Goal: Task Accomplishment & Management: Use online tool/utility

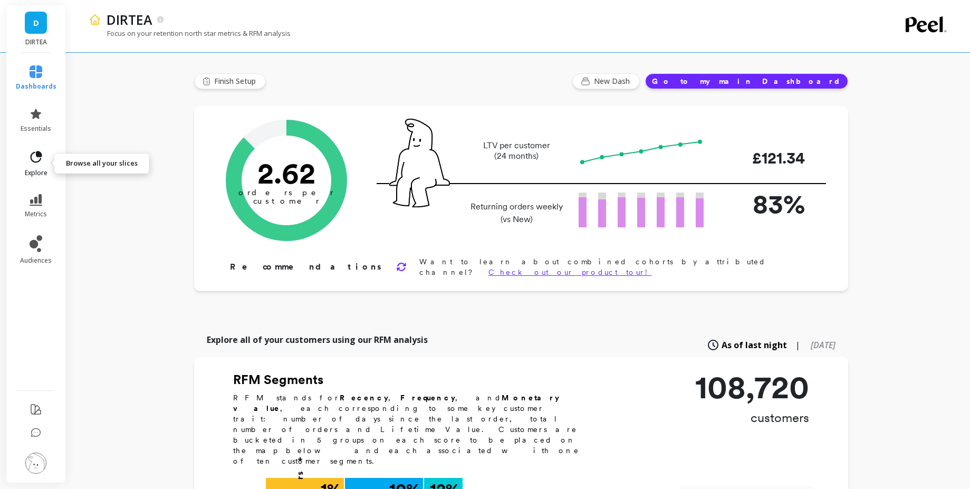
click at [35, 152] on icon at bounding box center [35, 157] width 15 height 15
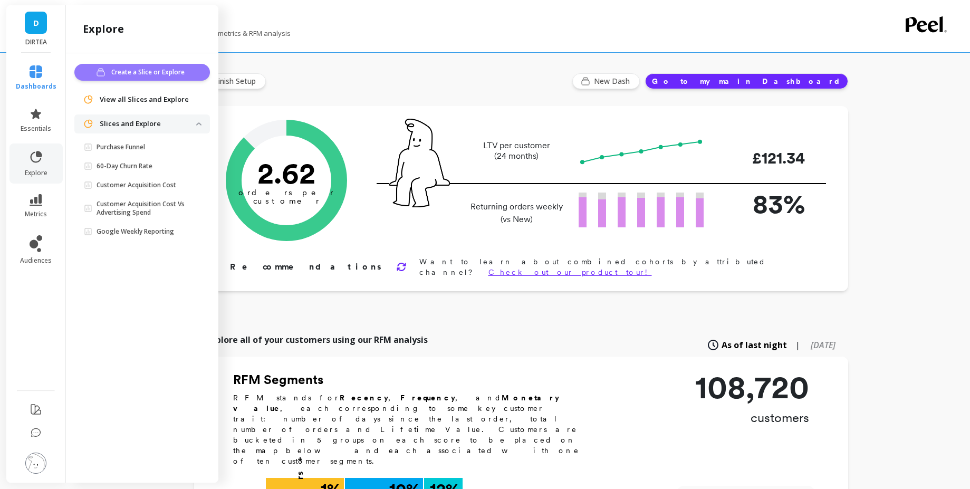
click at [134, 77] on span "Create a Slice or Explore" at bounding box center [149, 72] width 77 height 11
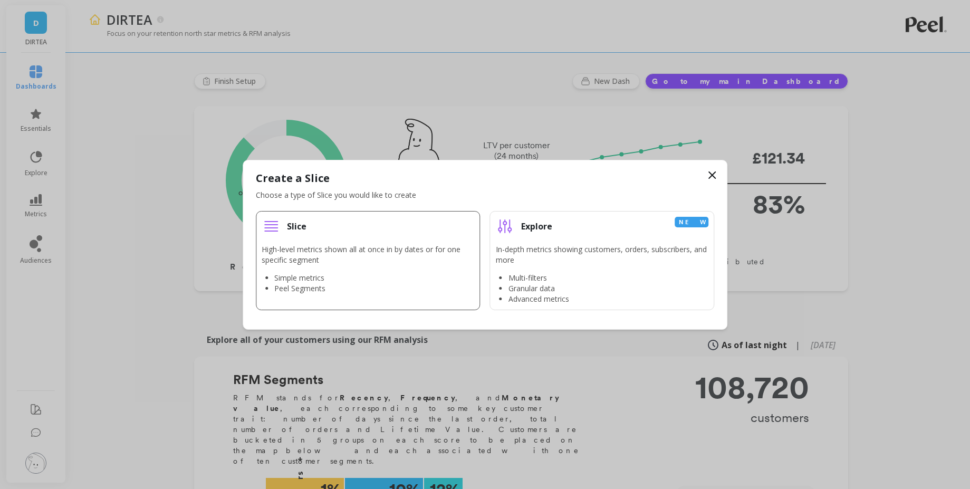
click at [363, 241] on li "Slice High-level metrics shown all at once in by dates or for one specific segm…" at bounding box center [368, 260] width 225 height 99
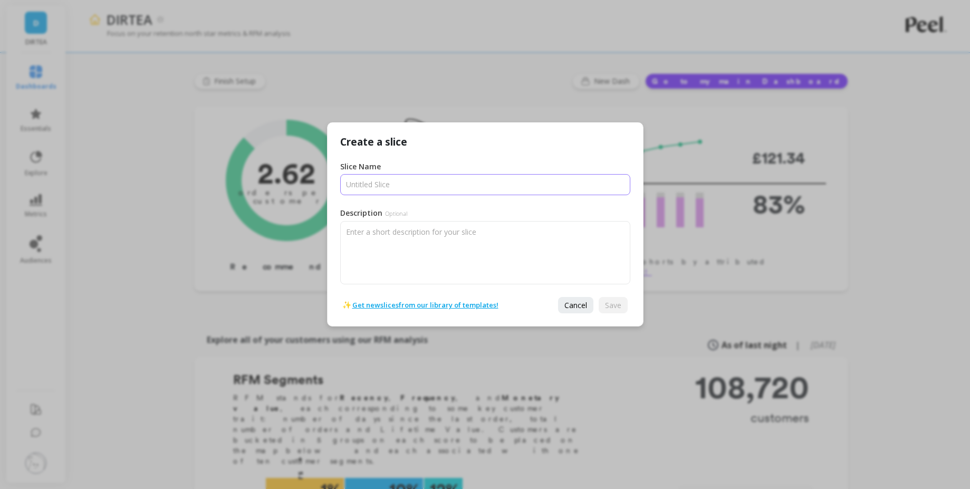
click at [441, 190] on input "Slice Name" at bounding box center [485, 184] width 290 height 21
type input "Net Subscriptions"
click at [612, 304] on span "Save" at bounding box center [613, 305] width 16 height 10
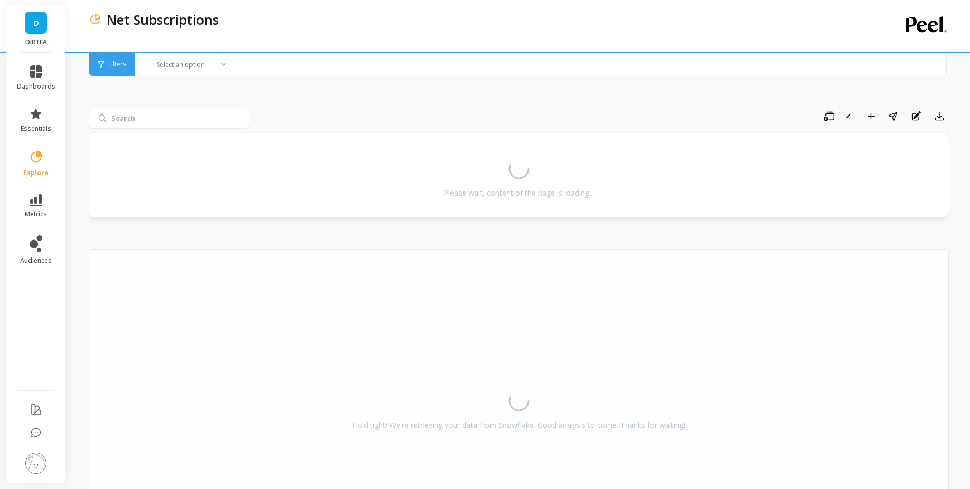
click at [251, 115] on div at bounding box center [171, 118] width 165 height 21
click at [255, 111] on div "Save Rename Add to Dashboard Share Annotations Export" at bounding box center [602, 116] width 696 height 17
click at [519, 166] on circle at bounding box center [519, 169] width 24 height 24
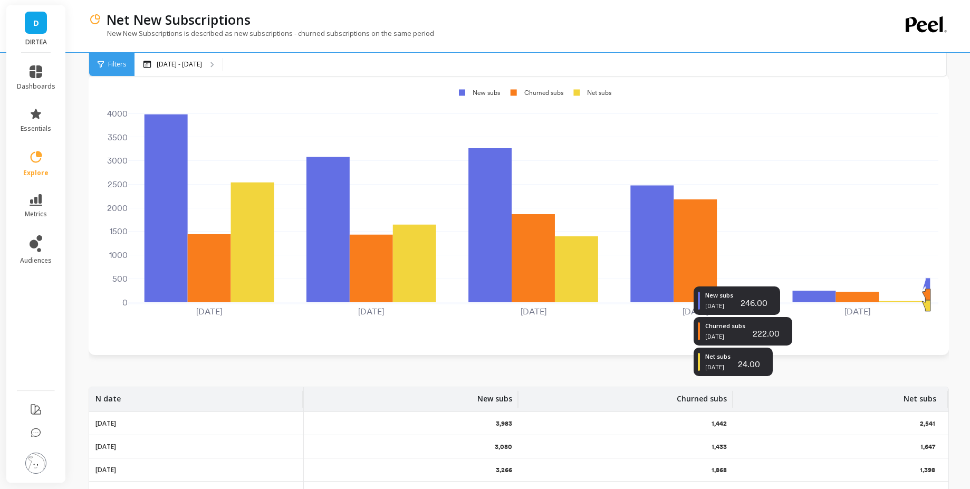
scroll to position [127, 0]
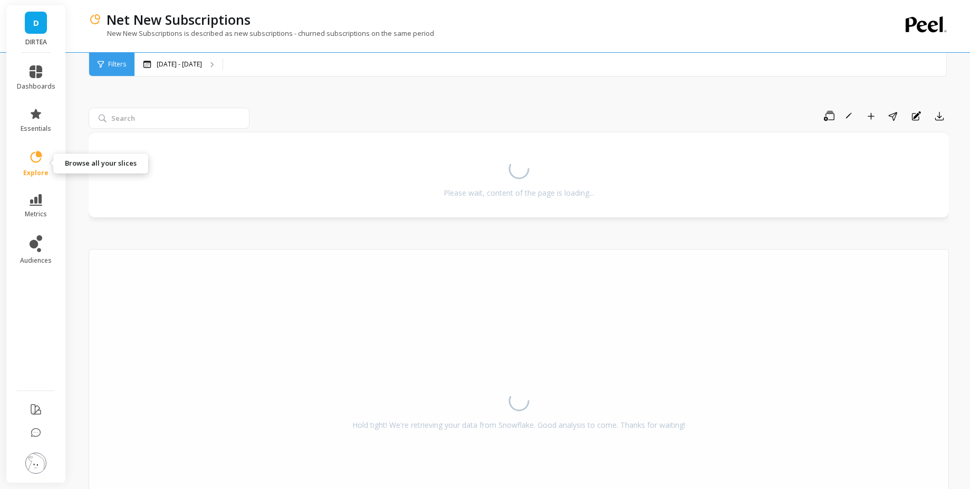
click at [39, 158] on icon at bounding box center [35, 157] width 15 height 15
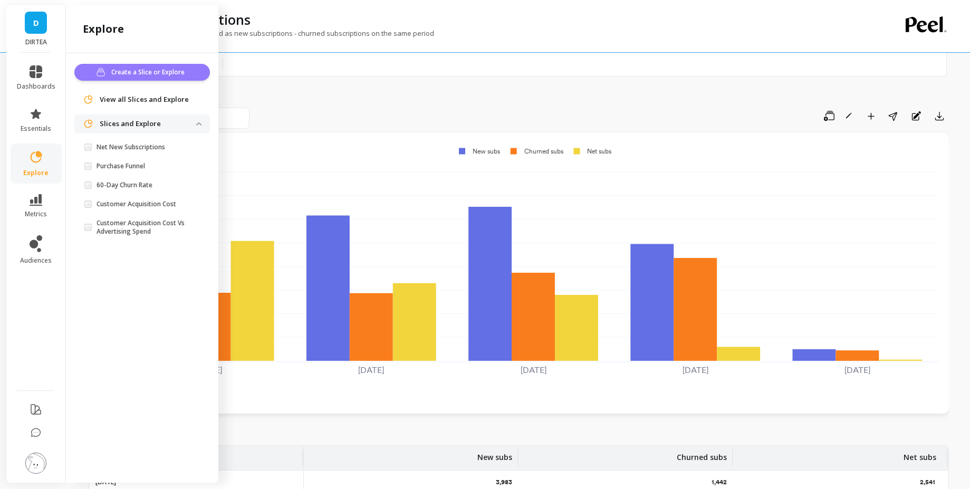
click at [153, 71] on span "Create a Slice or Explore" at bounding box center [149, 72] width 77 height 11
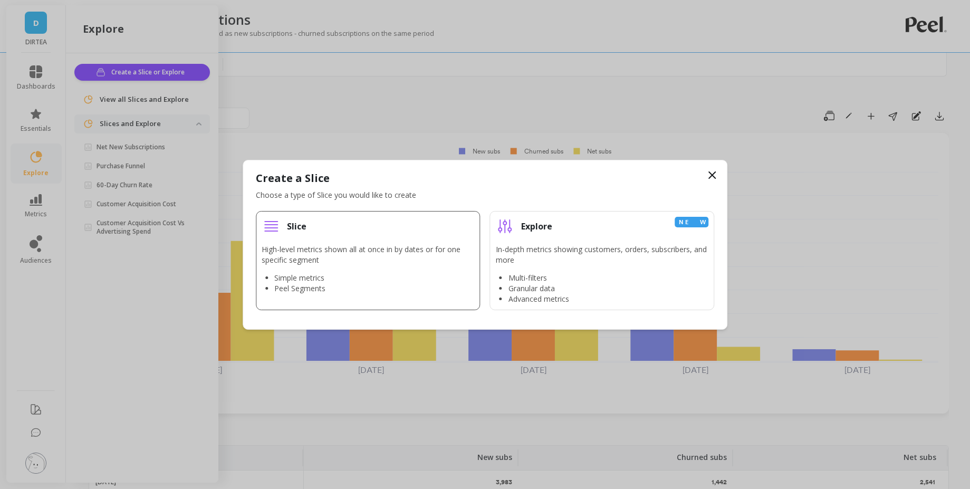
click at [320, 260] on p "High-level metrics shown all at once in by dates or for one specific segment" at bounding box center [368, 254] width 213 height 21
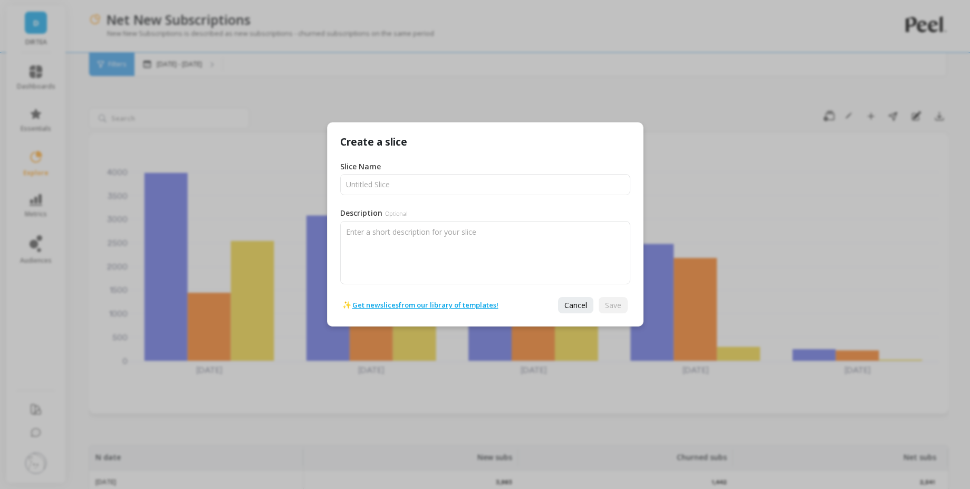
click at [460, 173] on div "Slice Name" at bounding box center [485, 178] width 290 height 34
click at [453, 182] on input "Slice Name" at bounding box center [485, 184] width 290 height 21
click at [424, 191] on input "Slice Name" at bounding box center [485, 184] width 290 height 21
click at [479, 182] on input "Slice Name" at bounding box center [485, 184] width 290 height 21
type input "R"
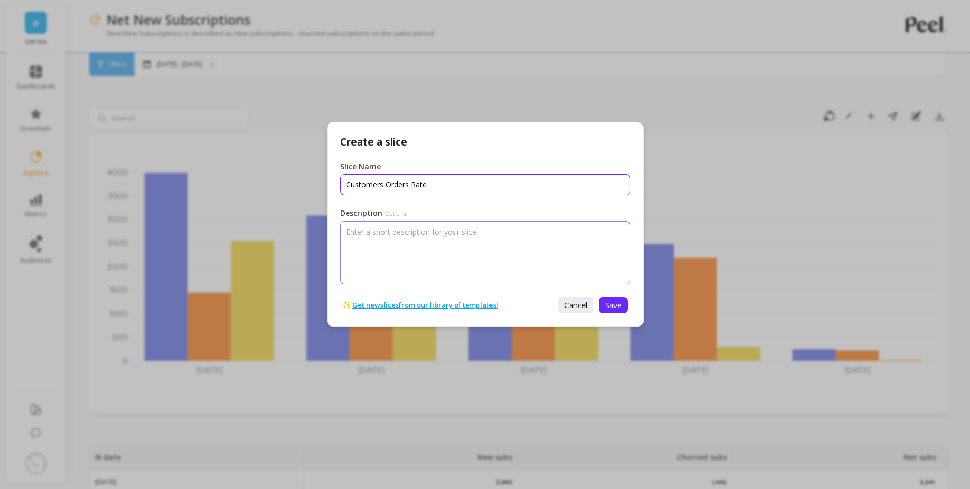
type input "Customers Orders Rate"
click at [445, 254] on textarea "Description Optional" at bounding box center [485, 252] width 290 height 63
click at [624, 296] on div "✨ Get new slices from our library of templates! Cancel Save" at bounding box center [486, 305] width 316 height 42
click at [614, 305] on span "Save" at bounding box center [613, 305] width 16 height 10
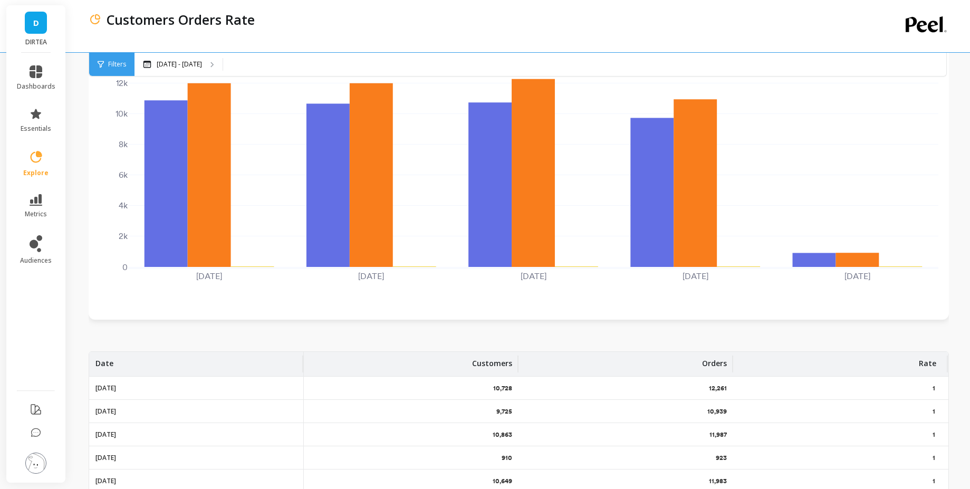
scroll to position [125, 0]
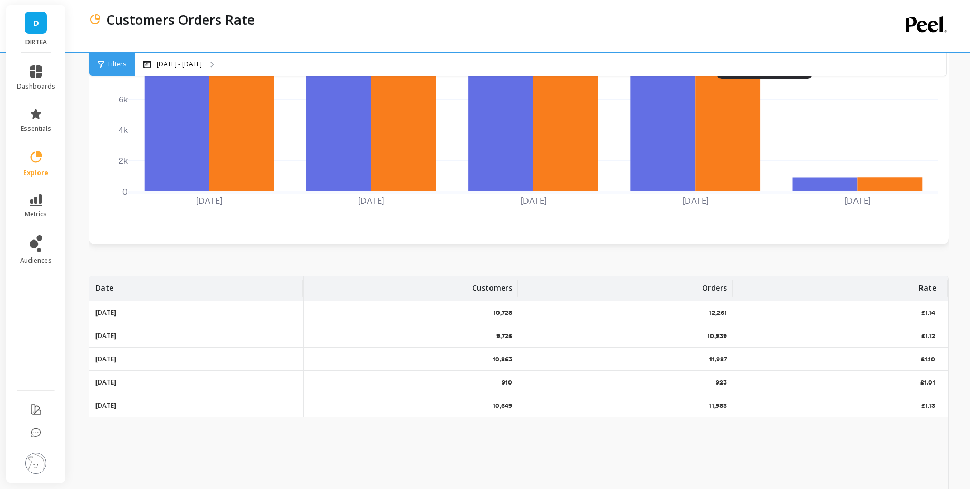
scroll to position [253, 0]
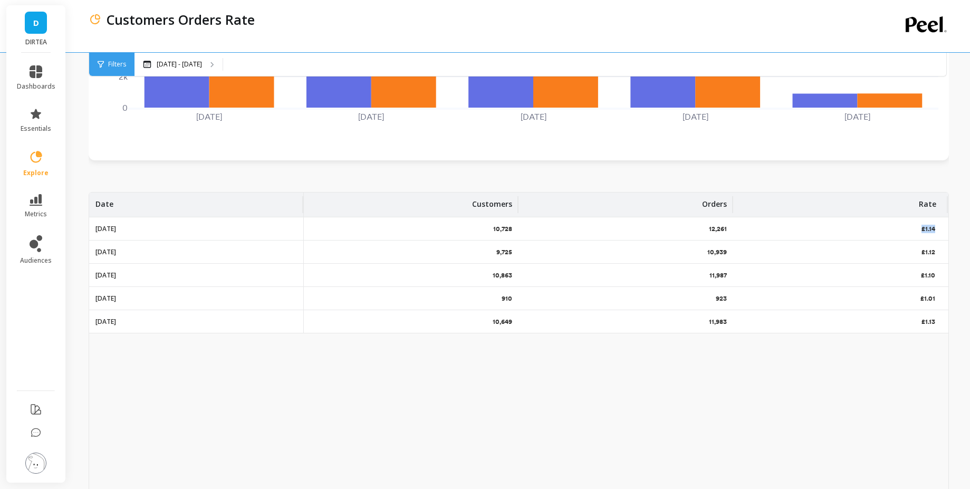
drag, startPoint x: 917, startPoint y: 233, endPoint x: 936, endPoint y: 232, distance: 18.5
click at [936, 232] on div "£1.14" at bounding box center [841, 228] width 215 height 23
click at [891, 224] on div "£1.14" at bounding box center [841, 228] width 215 height 23
click at [929, 277] on p "£1.10" at bounding box center [929, 275] width 16 height 8
drag, startPoint x: 926, startPoint y: 231, endPoint x: 876, endPoint y: 198, distance: 59.7
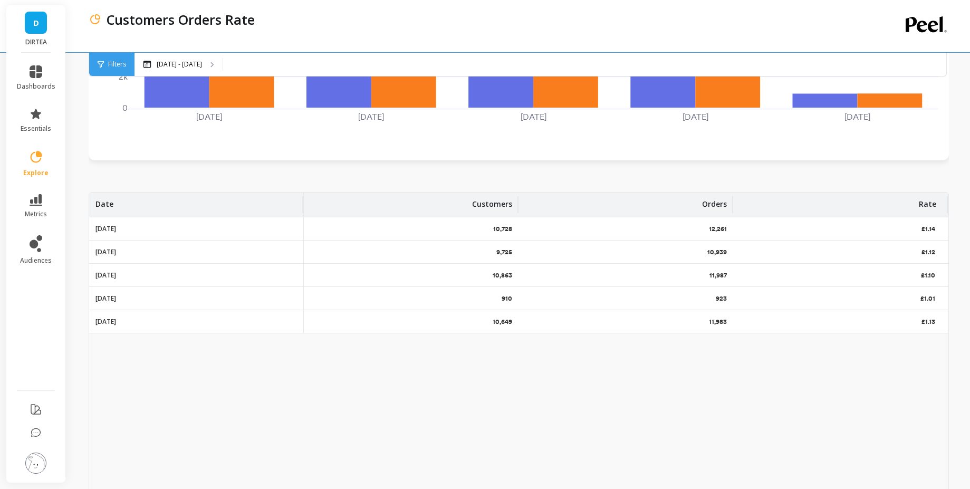
click at [927, 230] on p "£1.14" at bounding box center [930, 229] width 16 height 8
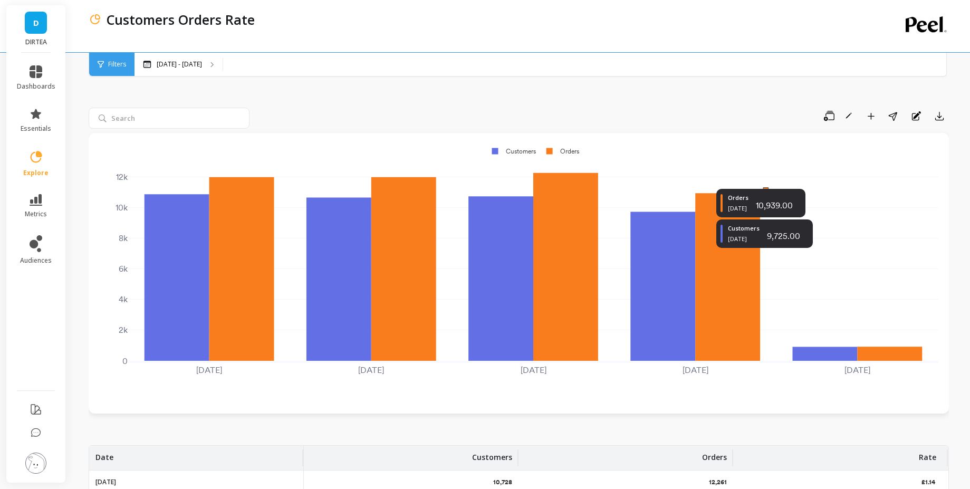
scroll to position [190, 0]
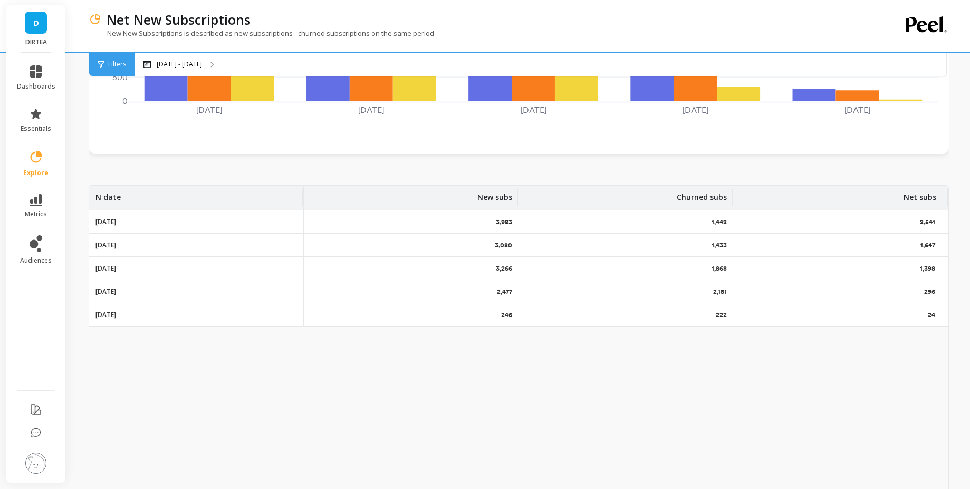
scroll to position [315, 0]
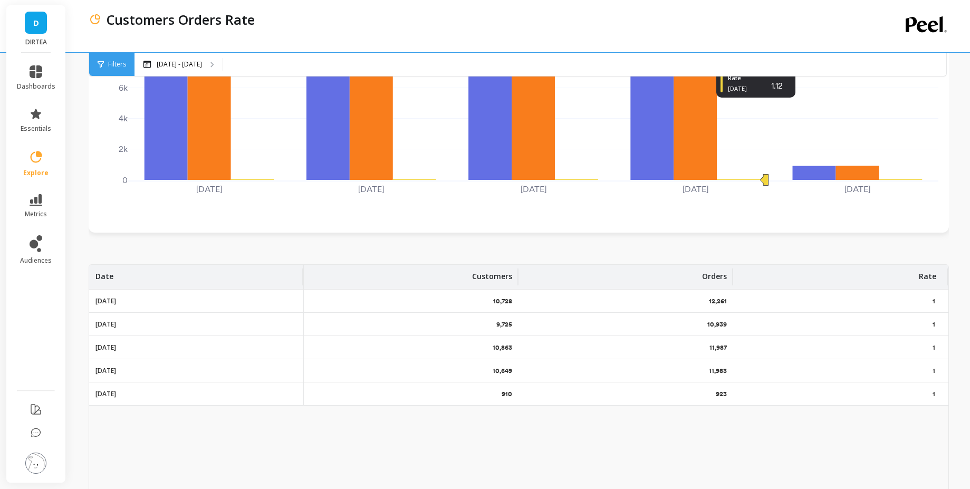
scroll to position [245, 0]
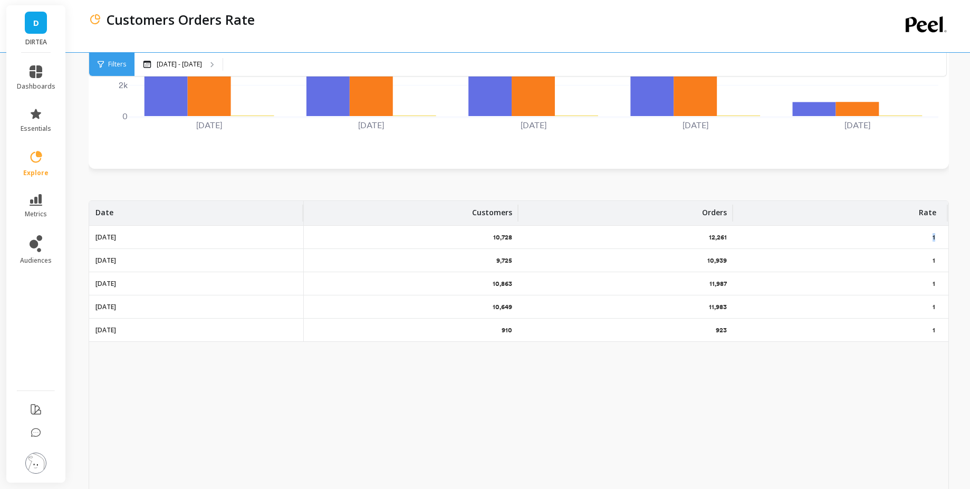
drag, startPoint x: 940, startPoint y: 239, endPoint x: 918, endPoint y: 239, distance: 22.2
click at [918, 239] on div "1" at bounding box center [841, 237] width 215 height 23
drag, startPoint x: 932, startPoint y: 244, endPoint x: 933, endPoint y: 239, distance: 6.0
click at [944, 240] on div "1" at bounding box center [841, 237] width 215 height 23
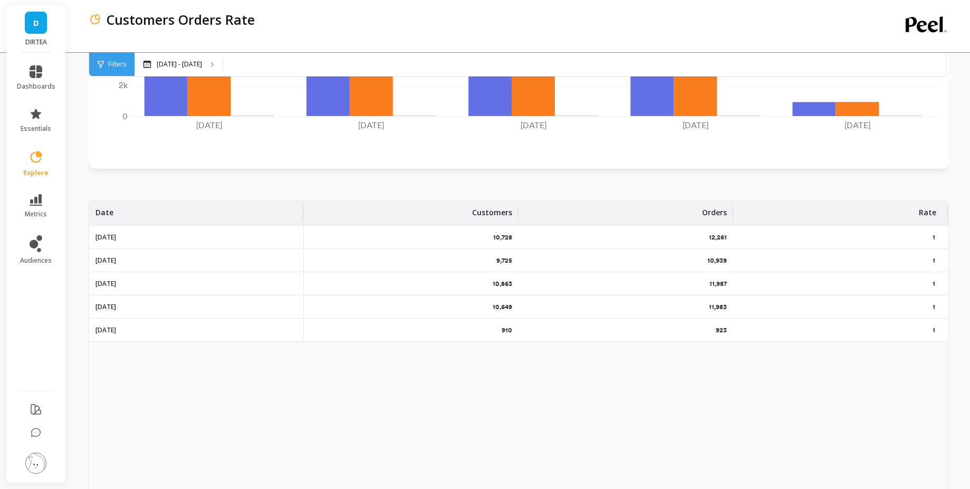
click at [933, 238] on p "1" at bounding box center [935, 237] width 5 height 8
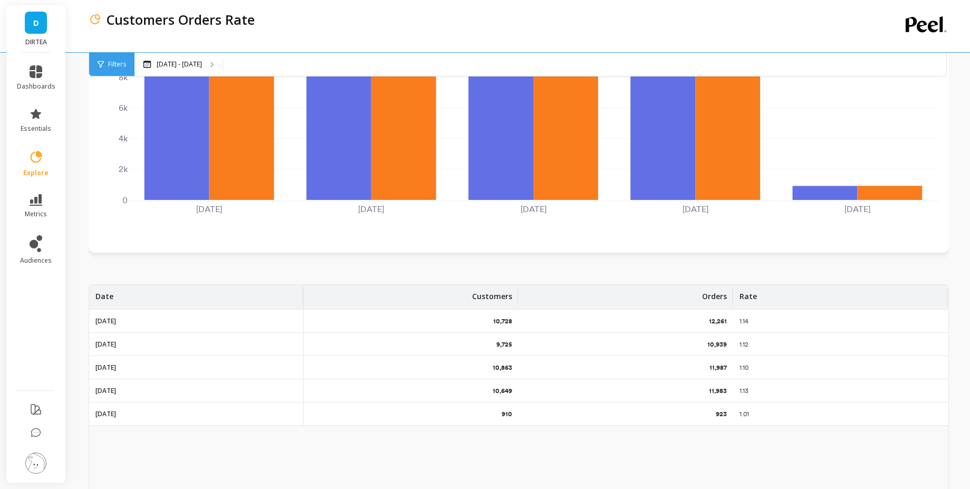
scroll to position [253, 0]
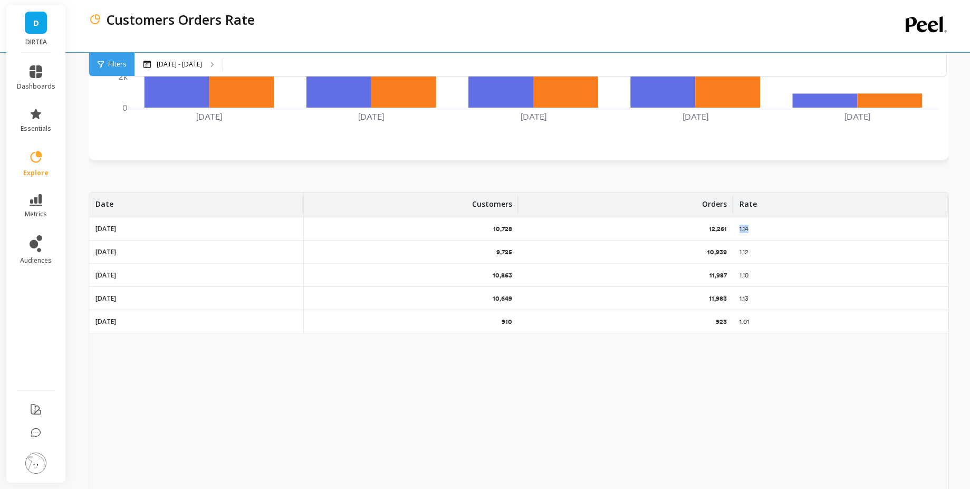
drag, startPoint x: 738, startPoint y: 226, endPoint x: 778, endPoint y: 240, distance: 42.4
click at [783, 236] on div "1.14" at bounding box center [841, 228] width 215 height 23
click at [756, 246] on div "1.12" at bounding box center [841, 252] width 215 height 23
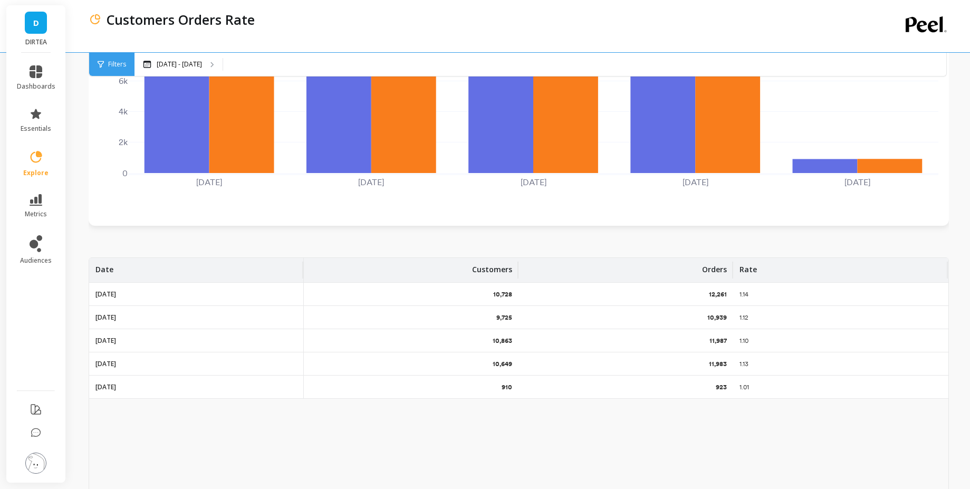
scroll to position [190, 0]
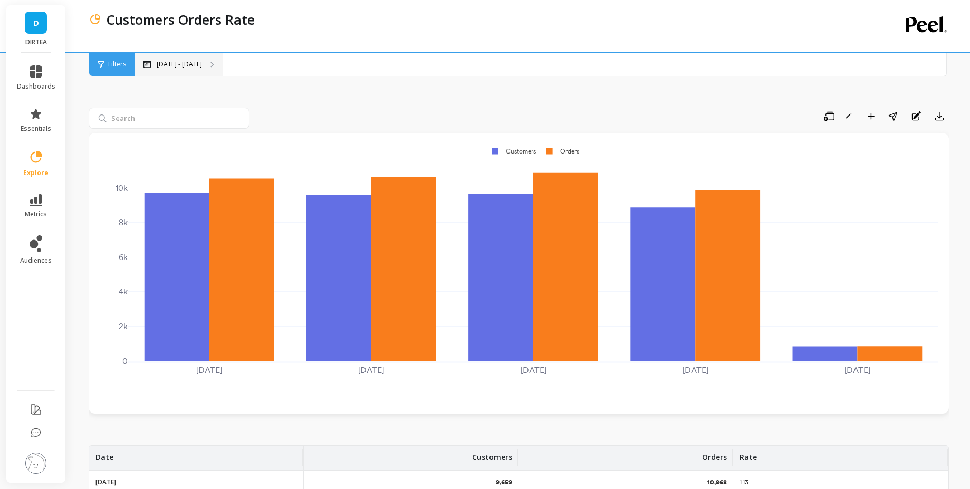
click at [197, 69] on div "[DATE] - [DATE]" at bounding box center [179, 64] width 88 height 23
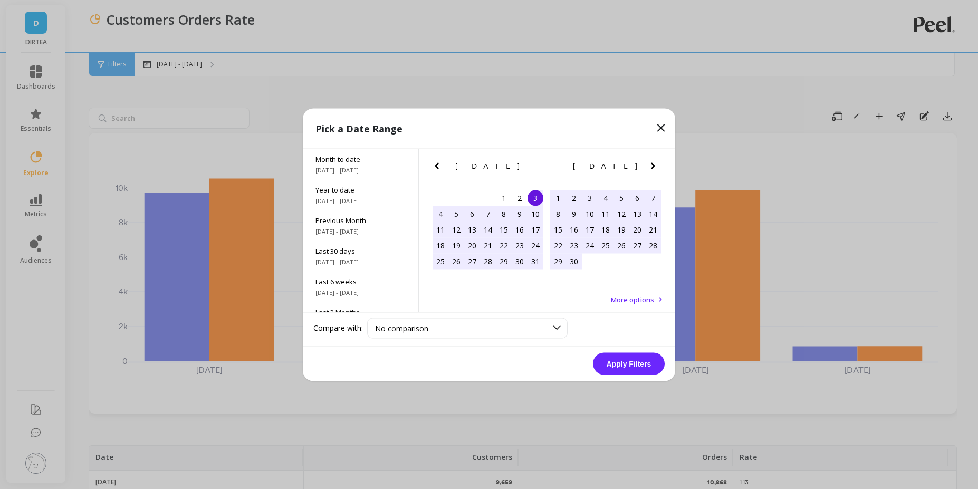
scroll to position [143, 0]
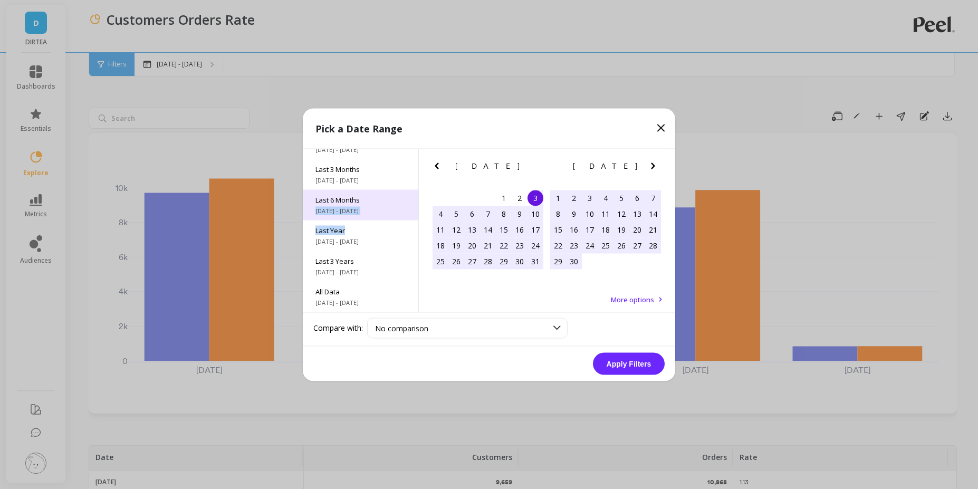
drag, startPoint x: 368, startPoint y: 230, endPoint x: 378, endPoint y: 206, distance: 26.1
click at [378, 206] on div "Month to date 9/1/2025 - 9/3/2025 Year to date 1/1/2025 - 9/3/2025 Previous Mon…" at bounding box center [361, 230] width 116 height 163
click at [378, 206] on div "Last 6 Months 4/1/2025 - 9/3/2025" at bounding box center [361, 204] width 116 height 31
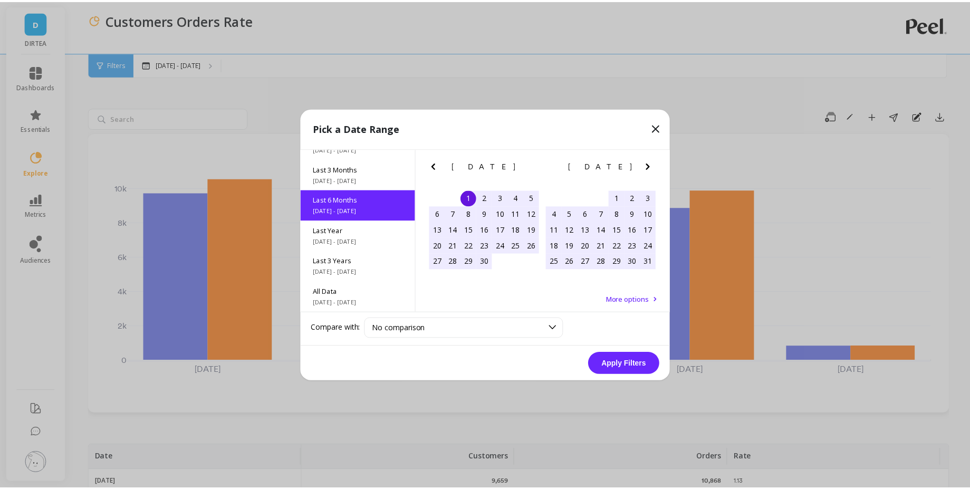
scroll to position [118, 0]
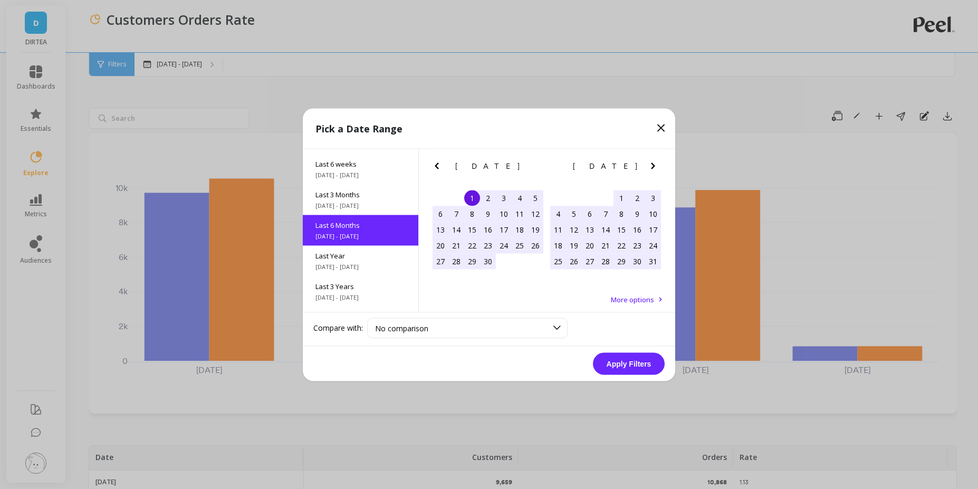
click at [616, 369] on button "Apply Filters" at bounding box center [629, 364] width 72 height 22
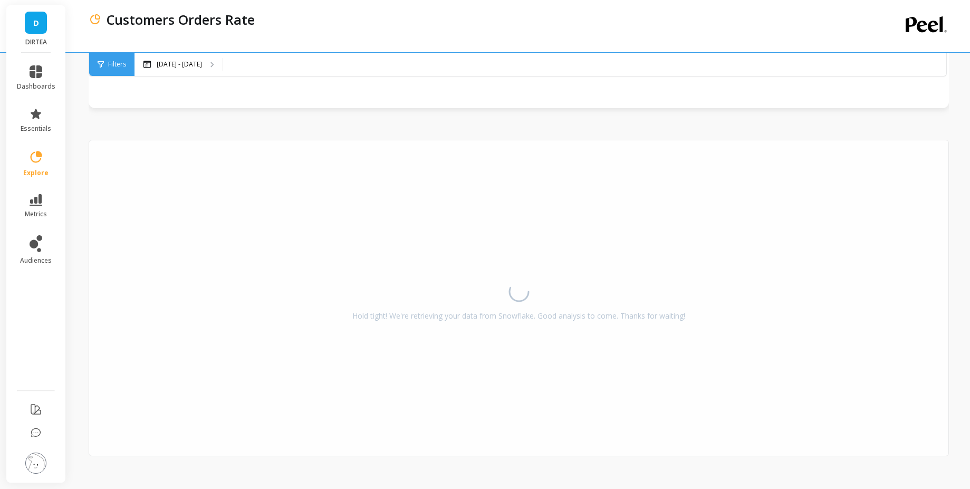
scroll to position [315, 0]
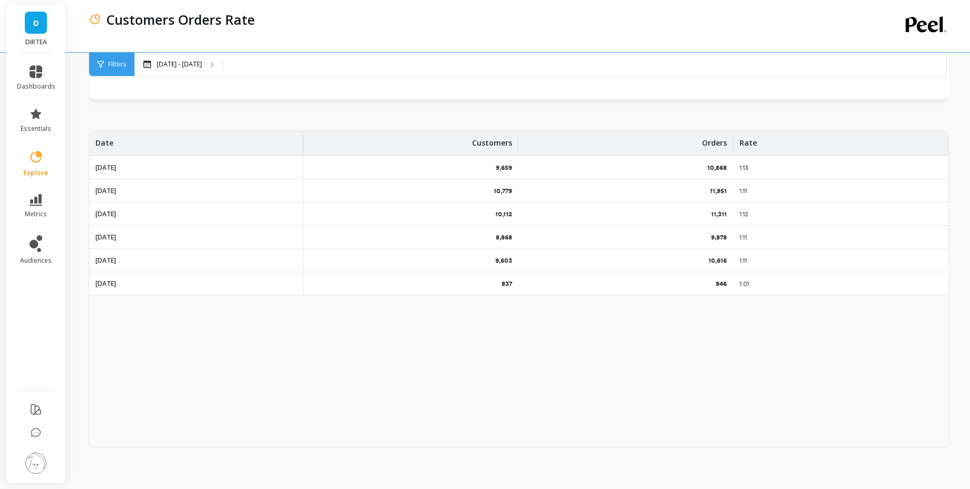
click at [229, 140] on div "Date" at bounding box center [197, 143] width 202 height 24
click at [164, 131] on div "Date" at bounding box center [197, 143] width 202 height 24
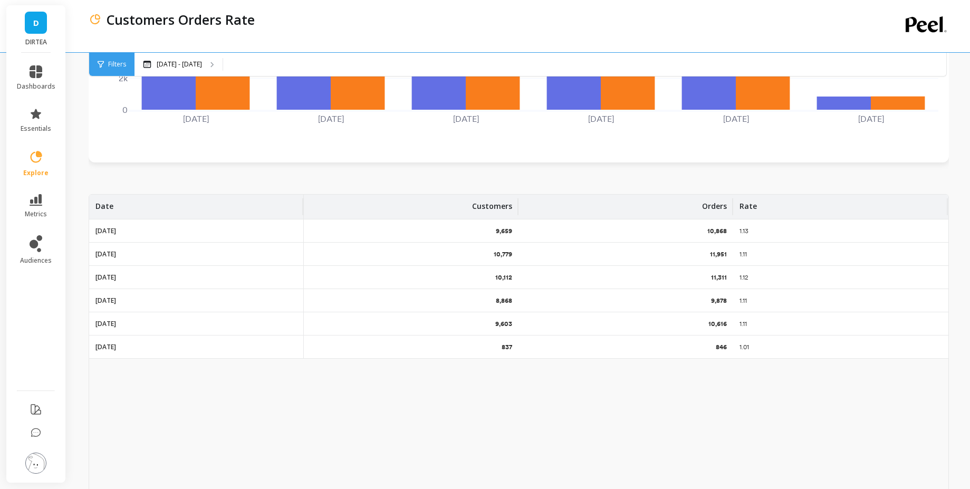
click at [94, 215] on div "Date" at bounding box center [196, 207] width 214 height 24
click at [110, 262] on span "Sort Ascending" at bounding box center [163, 262] width 138 height 17
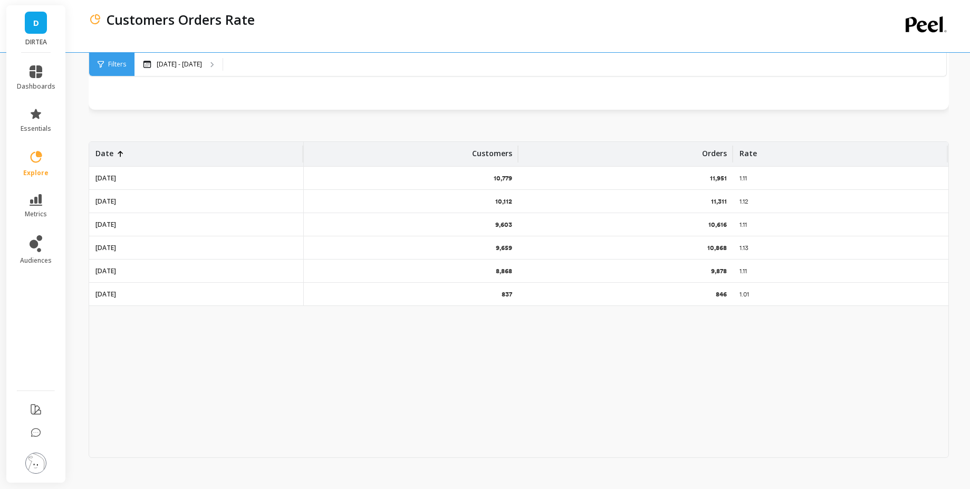
scroll to position [315, 0]
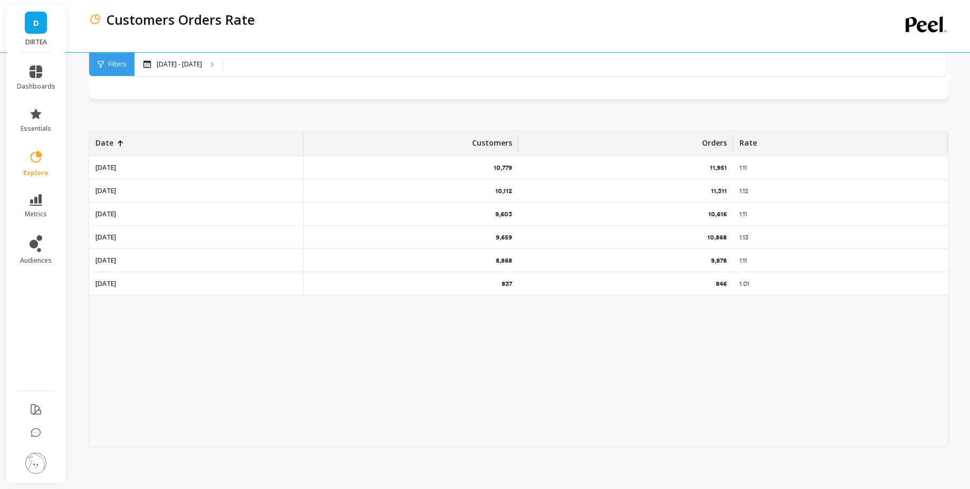
click at [154, 145] on div "Date" at bounding box center [197, 143] width 202 height 24
click at [132, 212] on span "Sort Descending" at bounding box center [163, 218] width 138 height 17
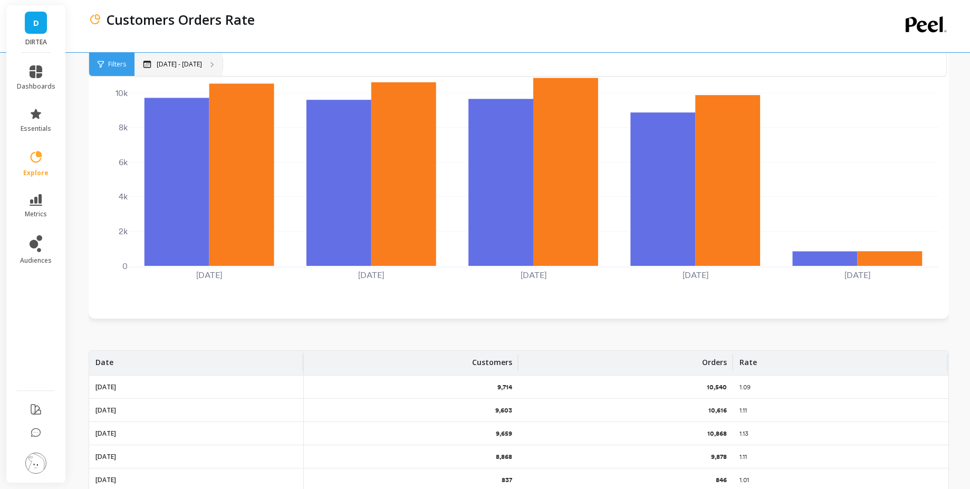
scroll to position [253, 0]
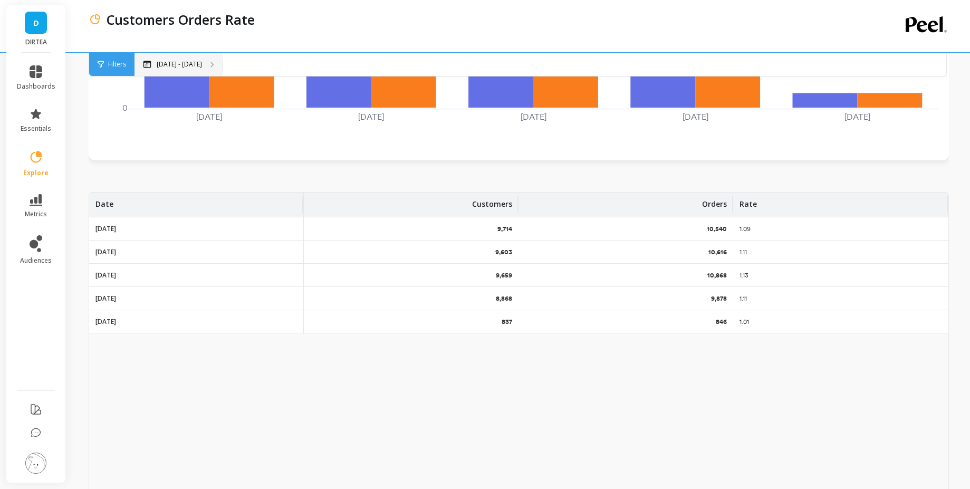
click at [195, 55] on div "[DATE] - [DATE]" at bounding box center [179, 64] width 88 height 23
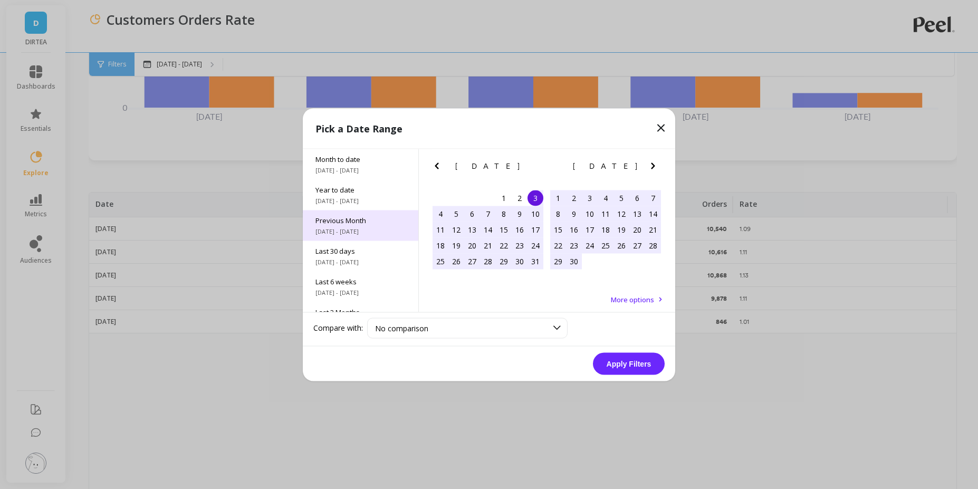
click at [378, 223] on span "Previous Month" at bounding box center [361, 219] width 90 height 9
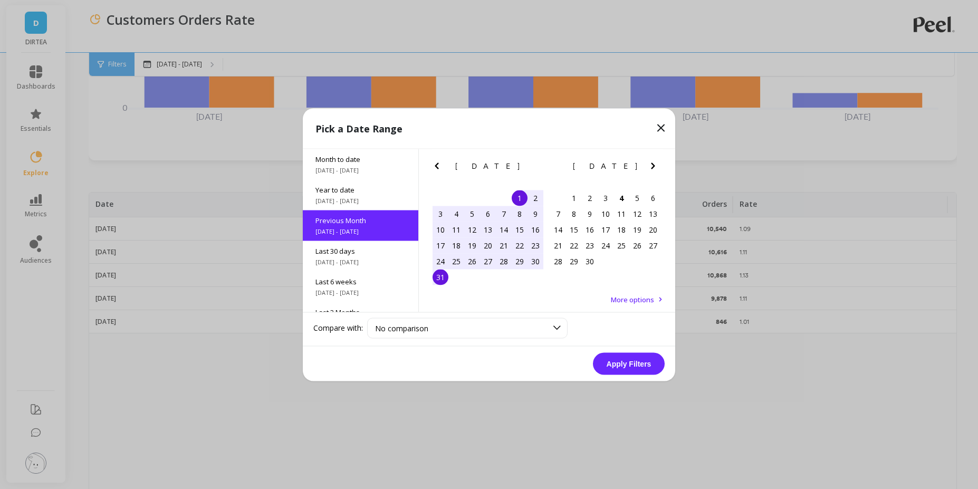
click at [627, 366] on button "Apply Filters" at bounding box center [629, 364] width 72 height 22
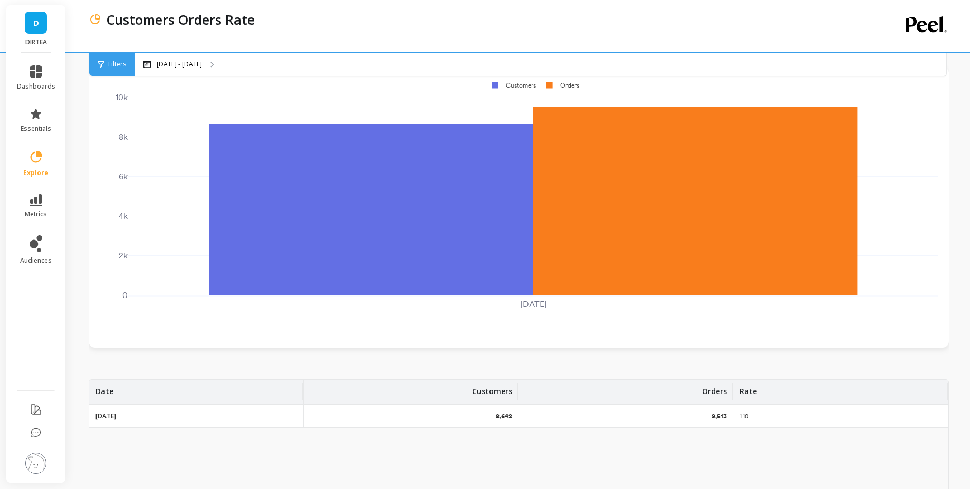
scroll to position [63, 0]
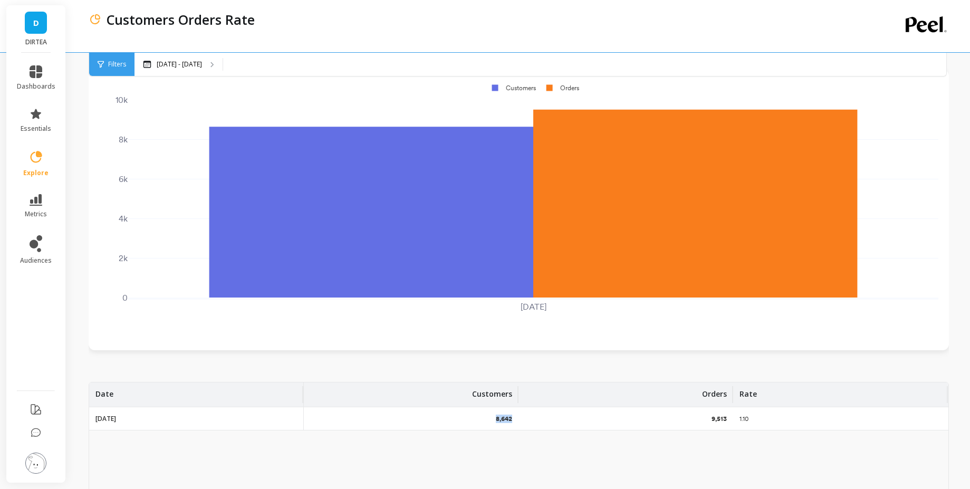
drag, startPoint x: 481, startPoint y: 410, endPoint x: 524, endPoint y: 418, distance: 43.6
click at [524, 418] on tr "[DATE] 8,642 9,513 1.10" at bounding box center [519, 418] width 860 height 23
click at [543, 357] on div "Save Rename Add to Dashboard Share Annotations Export [DATE] 0 2k 4k 6k 8k 10k …" at bounding box center [519, 371] width 861 height 654
click at [168, 61] on p "[DATE] - [DATE]" at bounding box center [179, 64] width 45 height 8
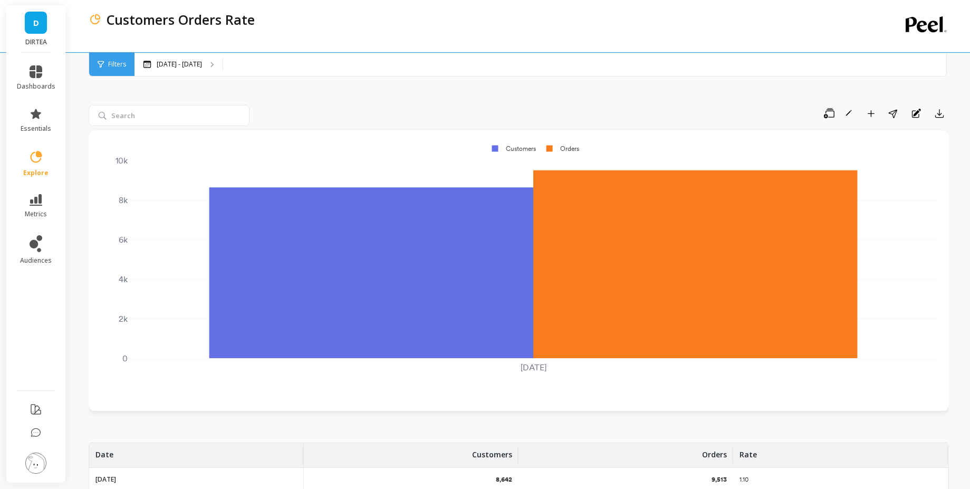
scroll to position [0, 0]
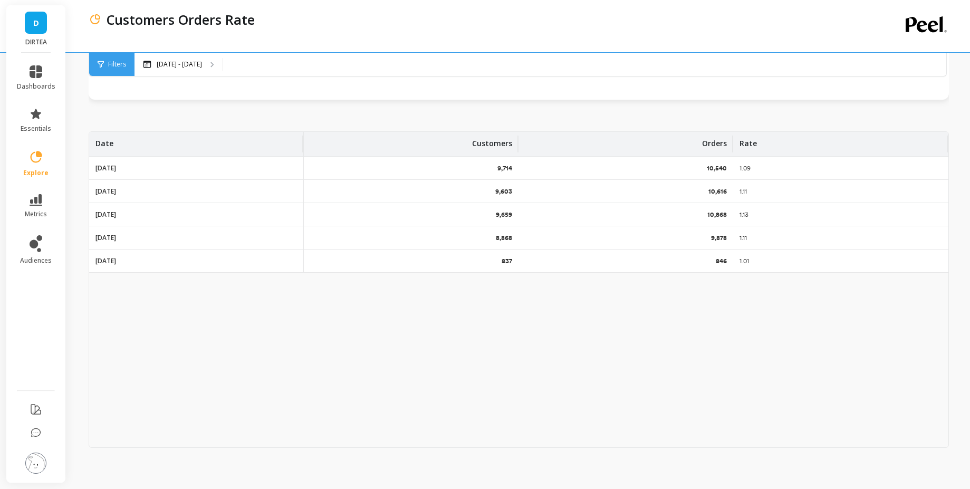
scroll to position [315, 0]
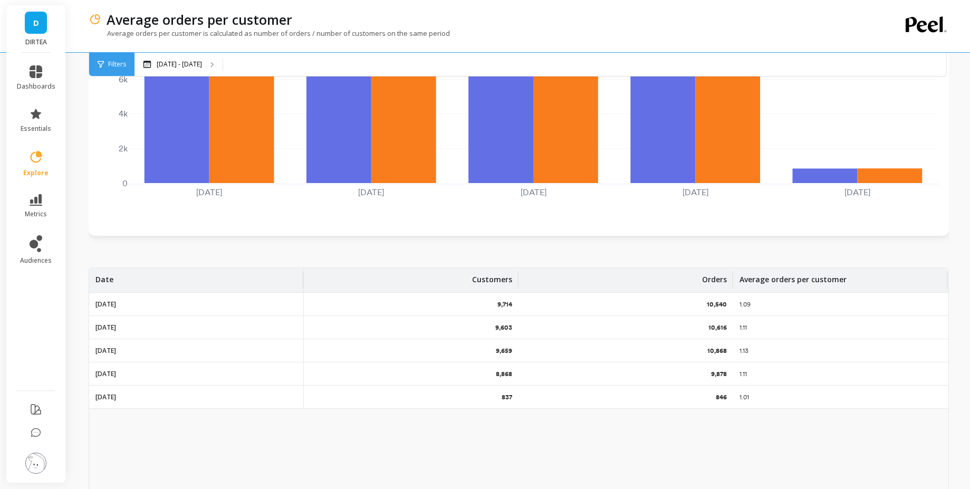
scroll to position [315, 0]
